Goal: Task Accomplishment & Management: Manage account settings

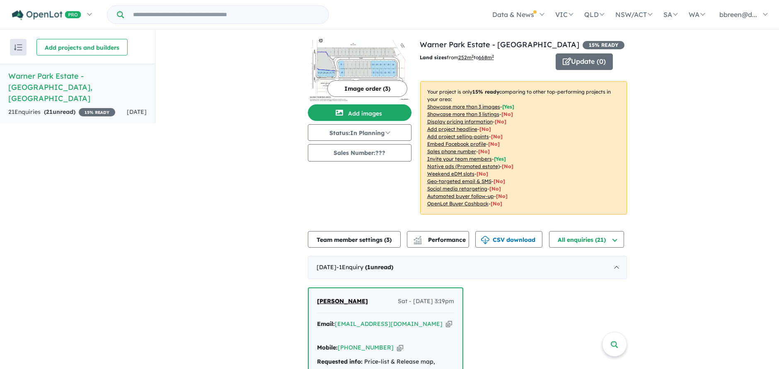
scroll to position [77, 0]
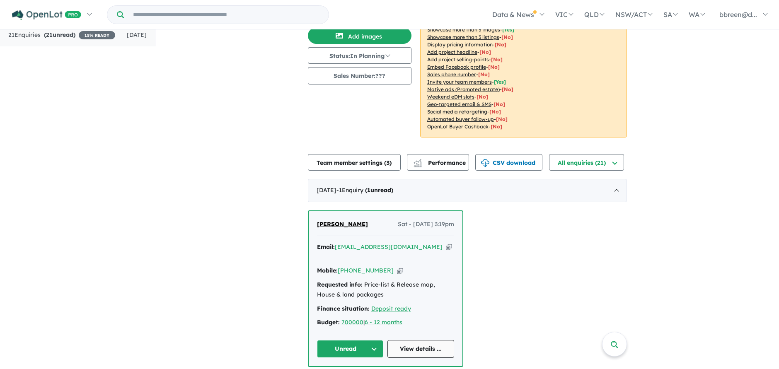
click at [420, 340] on link "View details ..." at bounding box center [420, 349] width 67 height 18
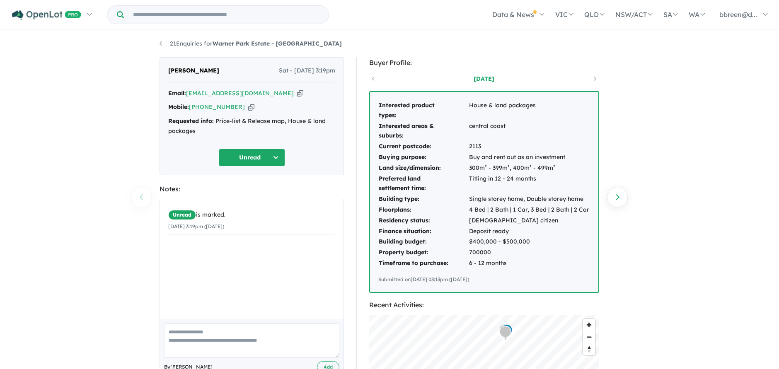
click at [248, 108] on icon "button" at bounding box center [251, 107] width 6 height 9
click at [297, 92] on icon "button" at bounding box center [300, 93] width 6 height 9
click at [248, 106] on icon "button" at bounding box center [251, 107] width 6 height 9
click at [297, 92] on icon "button" at bounding box center [300, 93] width 6 height 9
click at [248, 104] on icon "button" at bounding box center [251, 107] width 6 height 9
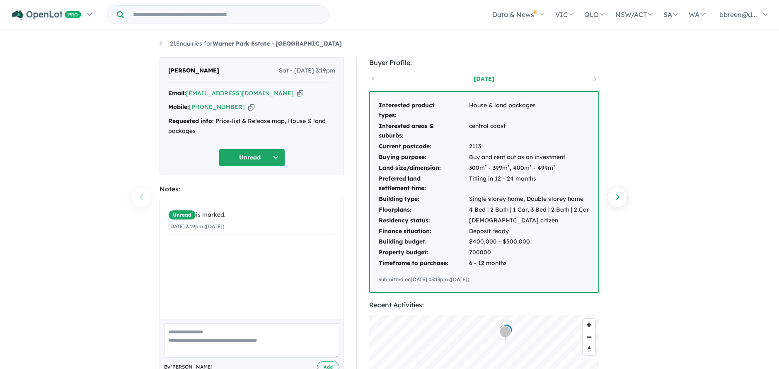
click at [297, 94] on icon "button" at bounding box center [300, 93] width 6 height 9
